Goal: Information Seeking & Learning: Learn about a topic

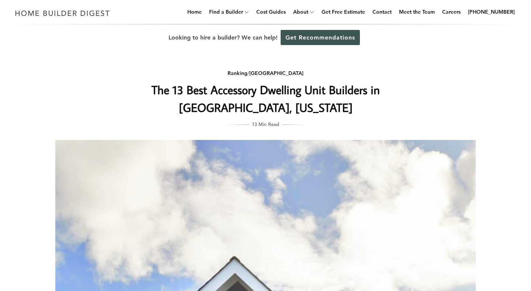
scroll to position [18, 0]
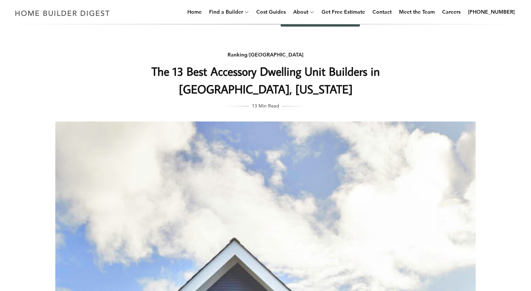
click at [213, 89] on h1 "The 13 Best Accessory Dwelling Unit Builders in [GEOGRAPHIC_DATA], [US_STATE]" at bounding box center [265, 79] width 295 height 35
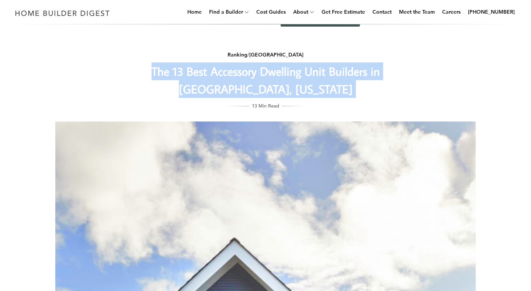
click at [213, 89] on h1 "The 13 Best Accessory Dwelling Unit Builders in [GEOGRAPHIC_DATA], [US_STATE]" at bounding box center [265, 79] width 295 height 35
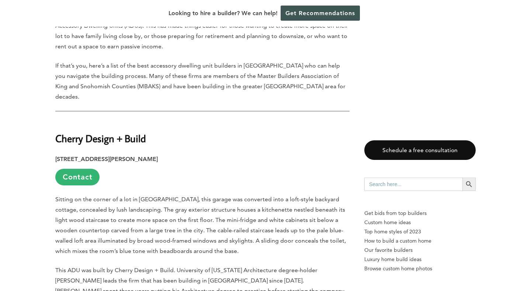
click at [211, 123] on h2 "Cherry Design + Build" at bounding box center [202, 132] width 295 height 25
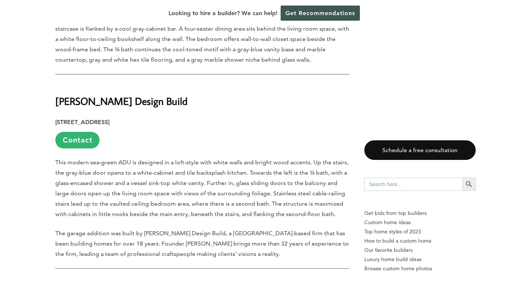
scroll to position [1853, 0]
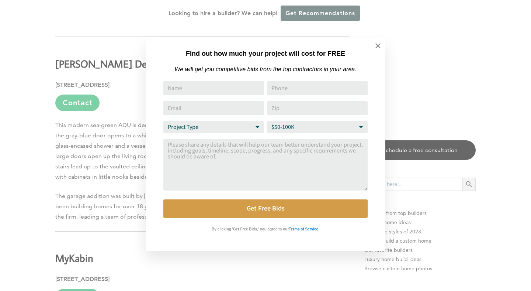
click at [156, 112] on div "Find out how much your project will cost for FREE We will get you competitive b…" at bounding box center [266, 144] width 240 height 213
click at [373, 46] on button at bounding box center [378, 46] width 26 height 26
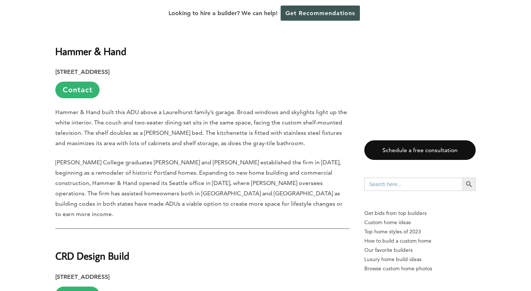
scroll to position [3281, 0]
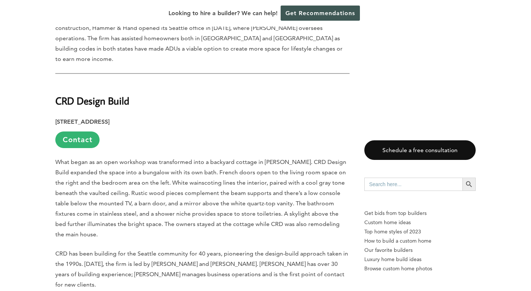
click at [209, 157] on p "What began as an open workshop was transformed into a backyard cottage in [PERS…" at bounding box center [202, 198] width 295 height 83
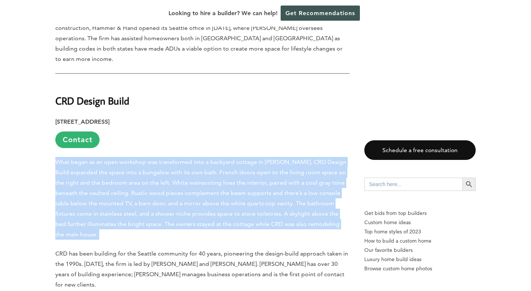
click at [209, 157] on p "What began as an open workshop was transformed into a backyard cottage in [PERS…" at bounding box center [202, 198] width 295 height 83
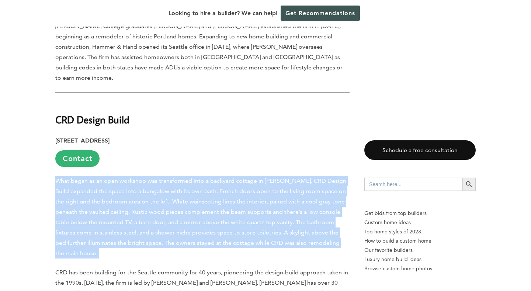
scroll to position [3257, 0]
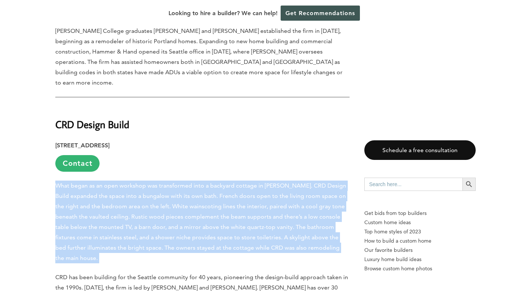
click at [209, 180] on p "What began as an open workshop was transformed into a backyard cottage in [PERS…" at bounding box center [202, 221] width 295 height 83
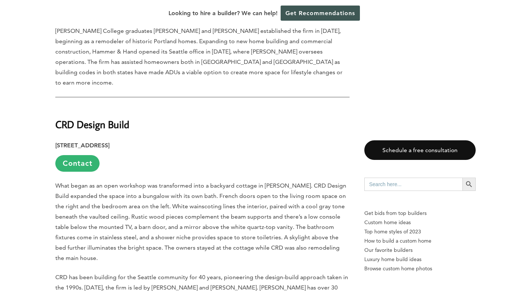
click at [253, 180] on p "What began as an open workshop was transformed into a backyard cottage in [PERS…" at bounding box center [202, 221] width 295 height 83
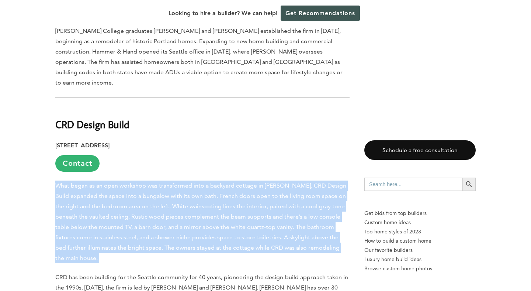
click at [253, 180] on p "What began as an open workshop was transformed into a backyard cottage in [PERS…" at bounding box center [202, 221] width 295 height 83
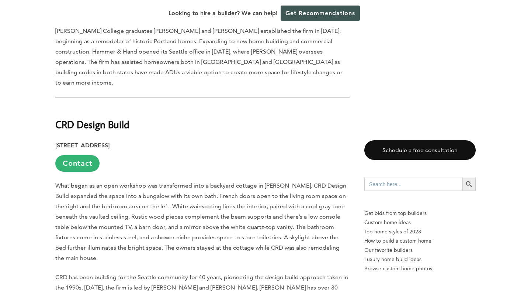
click at [257, 180] on p "What began as an open workshop was transformed into a backyard cottage in [PERS…" at bounding box center [202, 221] width 295 height 83
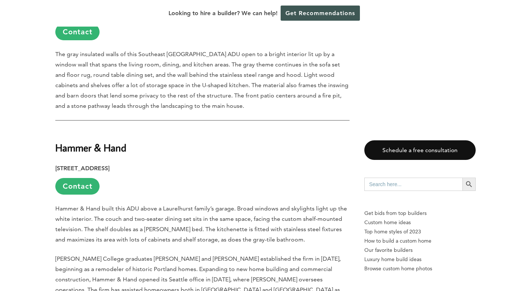
scroll to position [3028, 0]
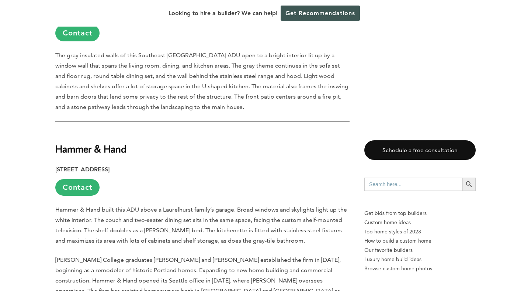
click at [248, 204] on p "Hammer & Hand built this ADU above a Laurelhurst family’s garage. Broad windows…" at bounding box center [202, 224] width 295 height 41
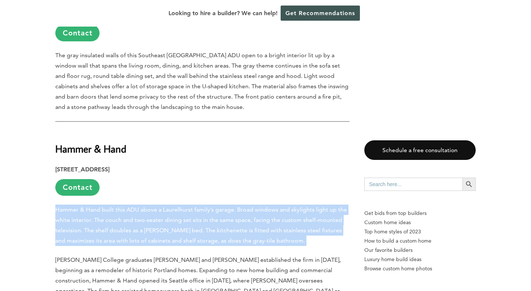
click at [248, 204] on p "Hammer & Hand built this ADU above a Laurelhurst family’s garage. Broad windows…" at bounding box center [202, 224] width 295 height 41
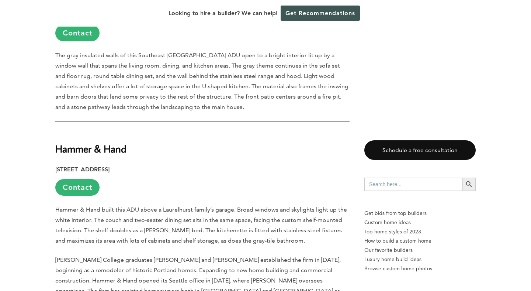
click at [214, 204] on p "Hammer & Hand built this ADU above a Laurelhurst family’s garage. Broad windows…" at bounding box center [202, 224] width 295 height 41
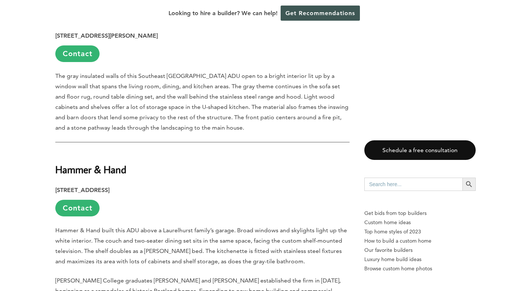
scroll to position [3008, 0]
